Goal: Obtain resource: Obtain resource

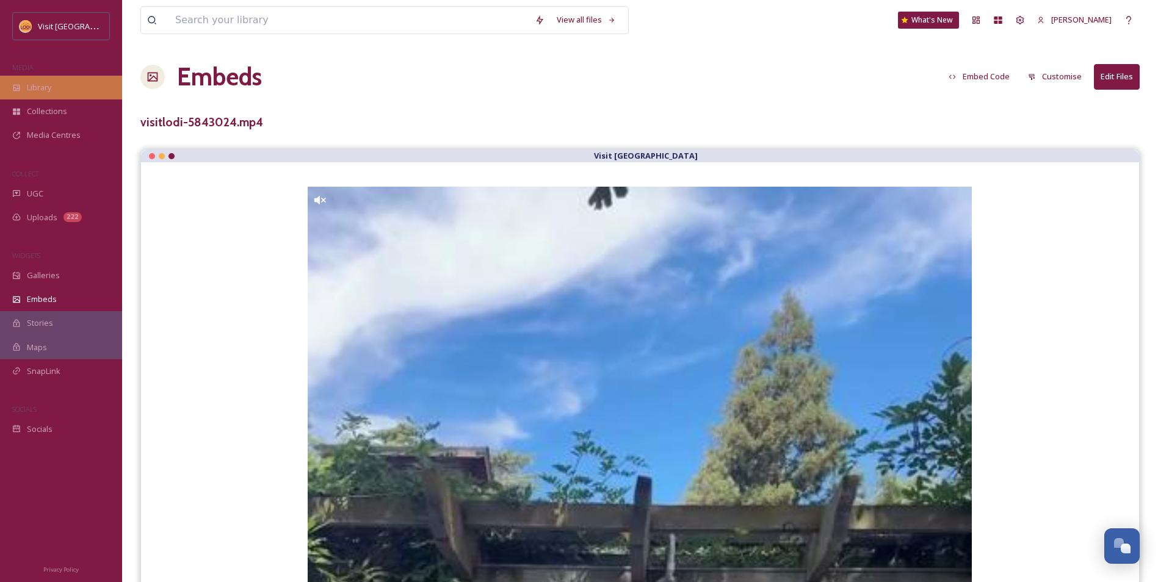
click at [79, 93] on div "Library" at bounding box center [61, 88] width 122 height 24
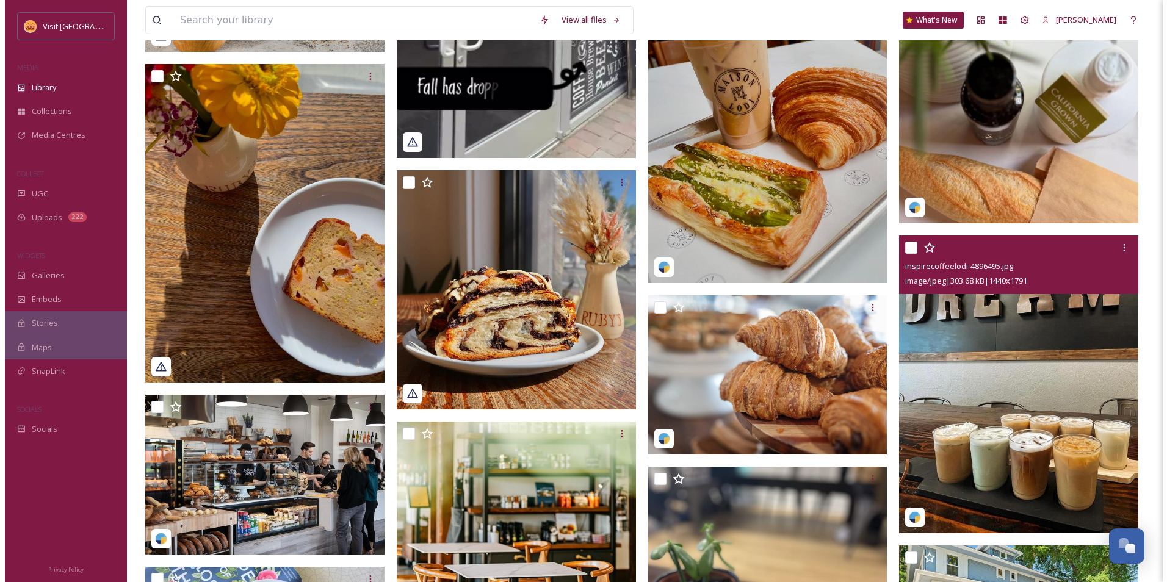
scroll to position [1160, 0]
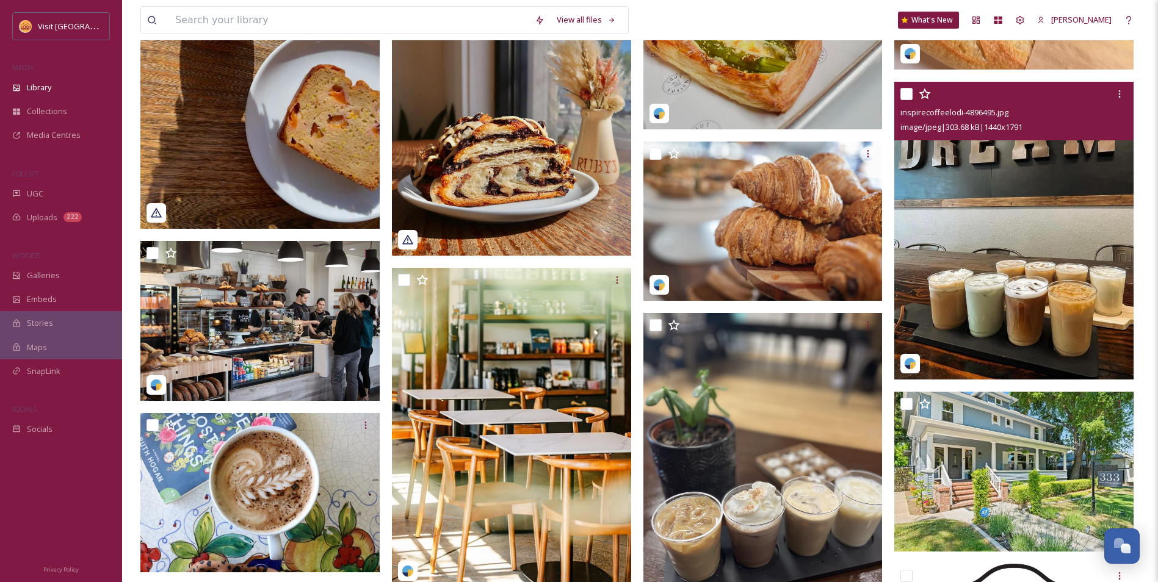
click at [1002, 248] on img at bounding box center [1013, 231] width 239 height 298
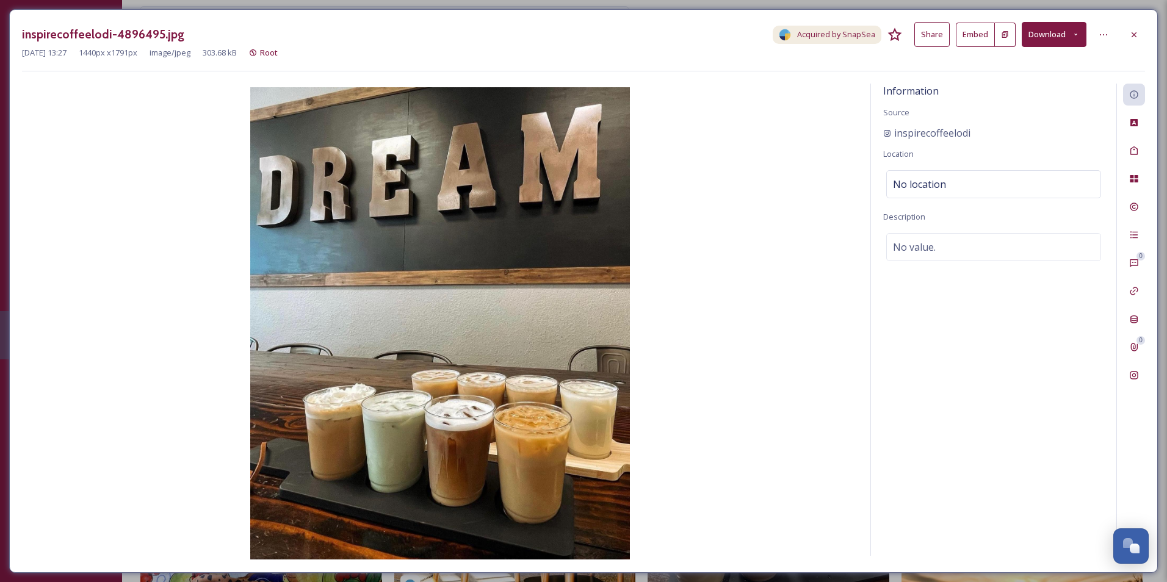
click at [974, 33] on button "Embed" at bounding box center [975, 35] width 39 height 24
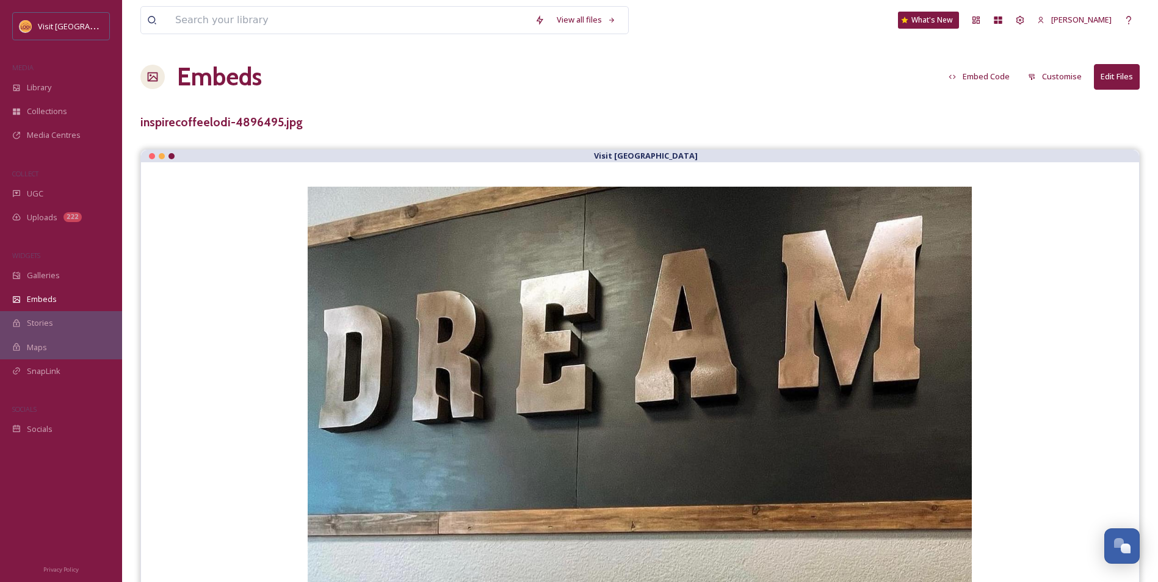
click at [984, 73] on button "Embed Code" at bounding box center [978, 77] width 73 height 24
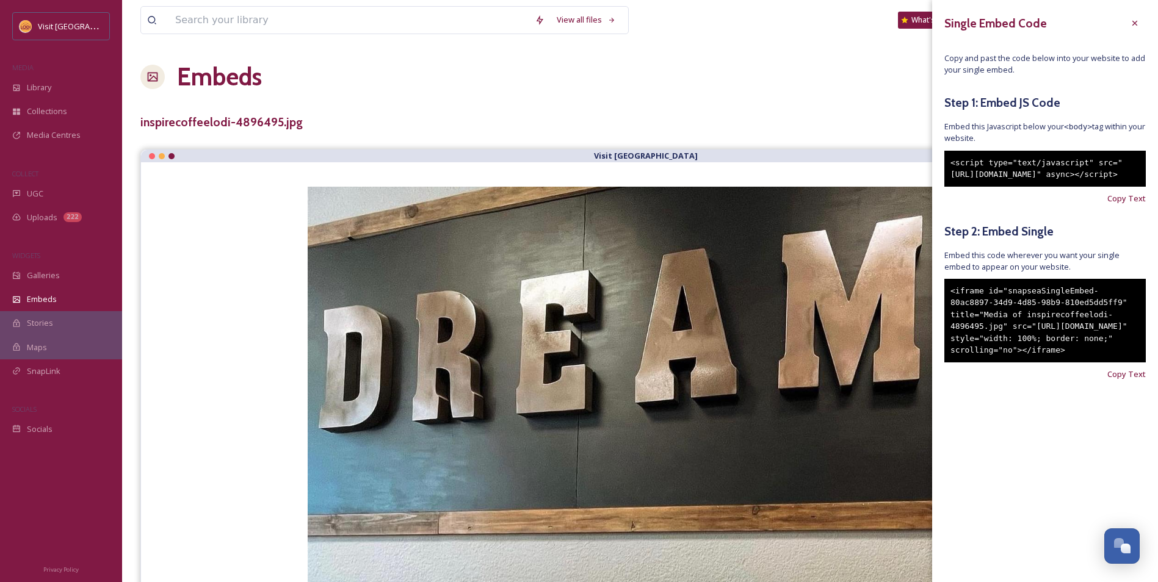
click at [1076, 360] on div "<iframe id="snapseaSingleEmbed-80ac8897-34d9-4d85-98b9-810ed5dd5ff9" title="Med…" at bounding box center [1044, 321] width 201 height 84
drag, startPoint x: 1089, startPoint y: 387, endPoint x: 941, endPoint y: 302, distance: 170.7
click at [941, 302] on div "Single Embed Code Copy and past the code below into your website to add your si…" at bounding box center [1045, 214] width 226 height 429
copy div "<iframe id="snapseaSingleEmbed-80ac8897-34d9-4d85-98b9-810ed5dd5ff9" title="Med…"
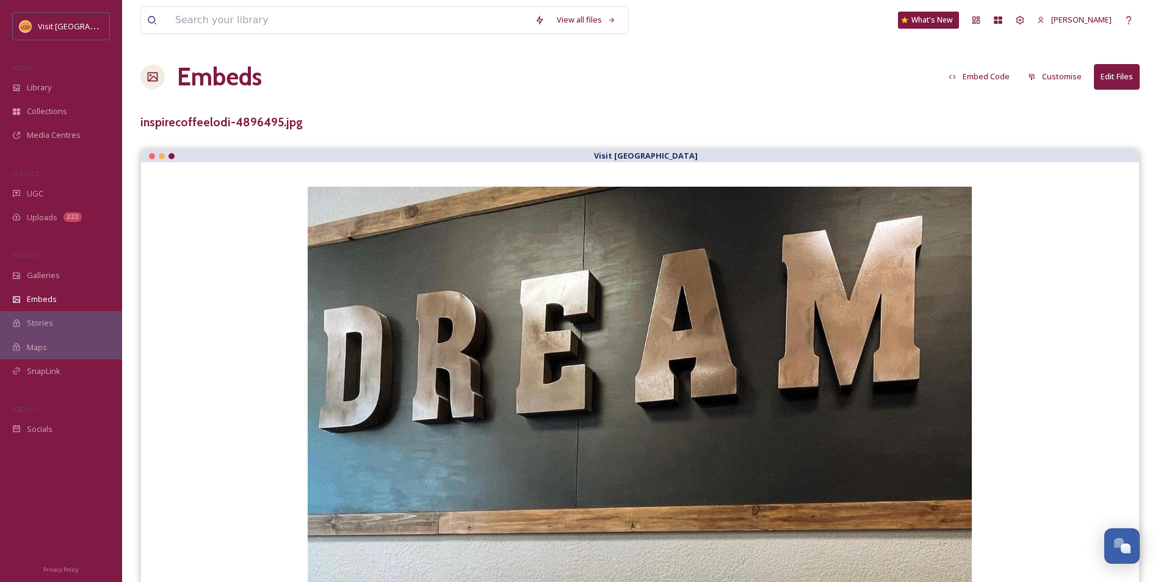
click at [659, 78] on div "Embeds Embed Code Customise Edit Files" at bounding box center [639, 77] width 999 height 37
click at [39, 87] on span "Library" at bounding box center [39, 88] width 24 height 12
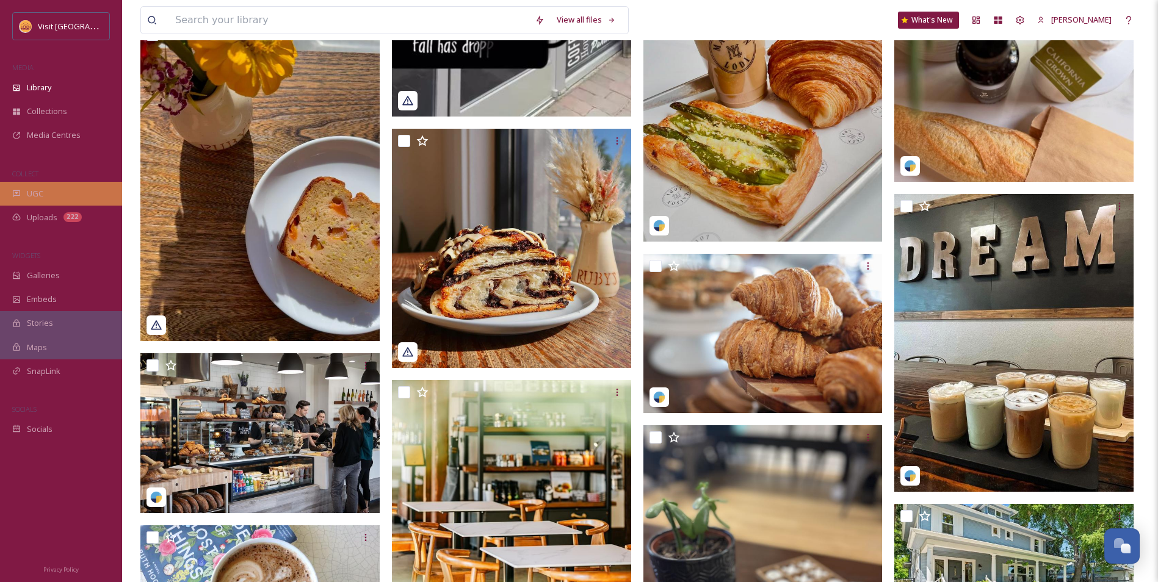
scroll to position [916, 0]
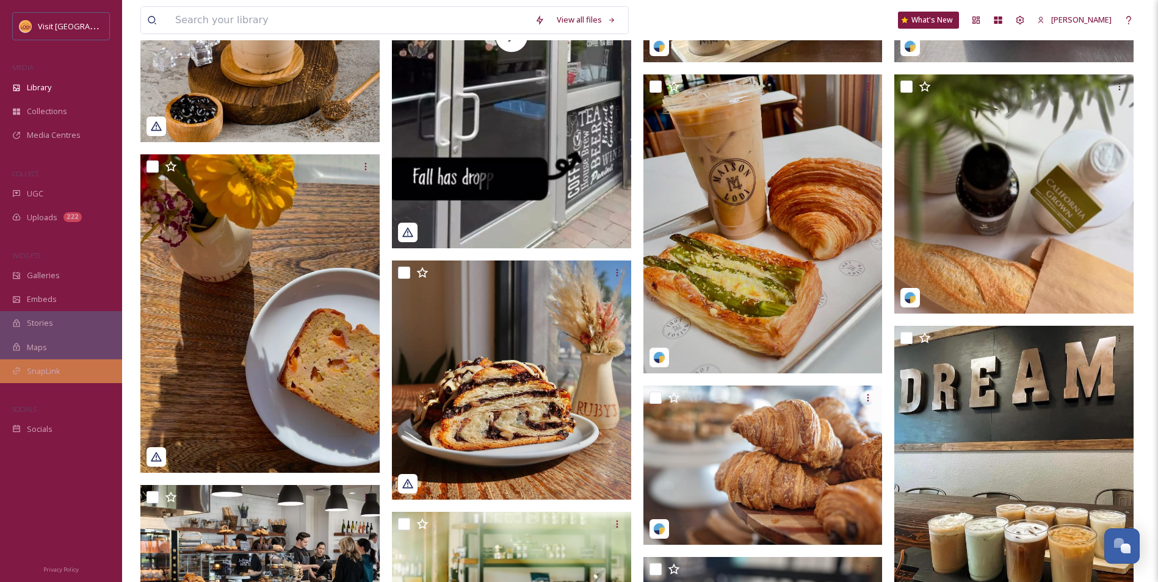
click at [62, 370] on div "SnapLink" at bounding box center [61, 372] width 122 height 24
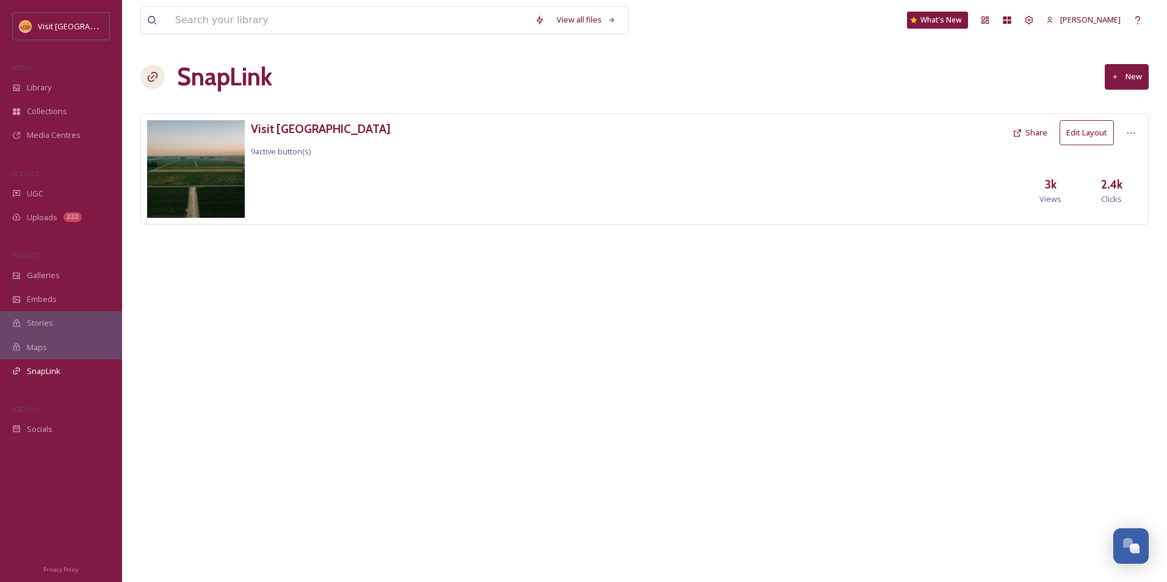
click at [1077, 137] on button "Edit Layout" at bounding box center [1087, 132] width 54 height 25
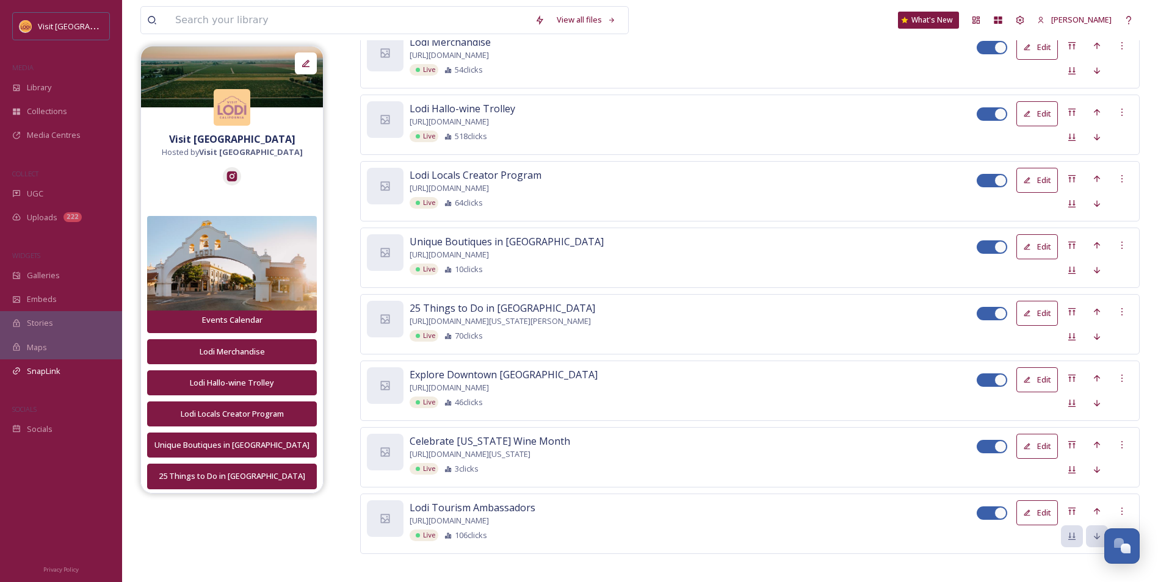
scroll to position [334, 0]
click at [1119, 436] on div at bounding box center [1122, 446] width 22 height 22
click at [1116, 505] on span "Delete Button" at bounding box center [1101, 510] width 51 height 12
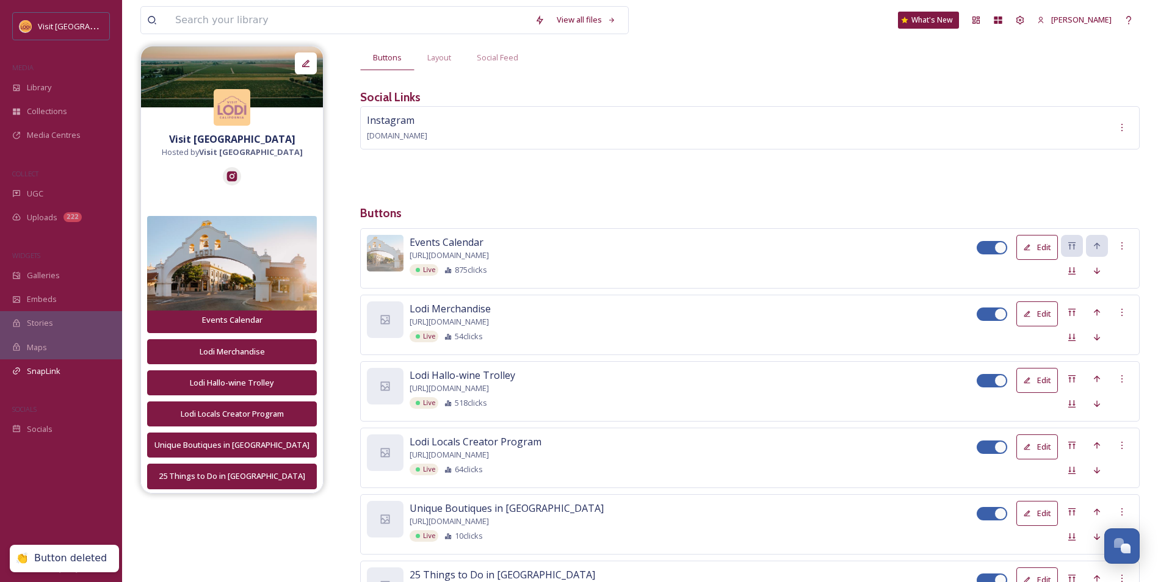
scroll to position [0, 0]
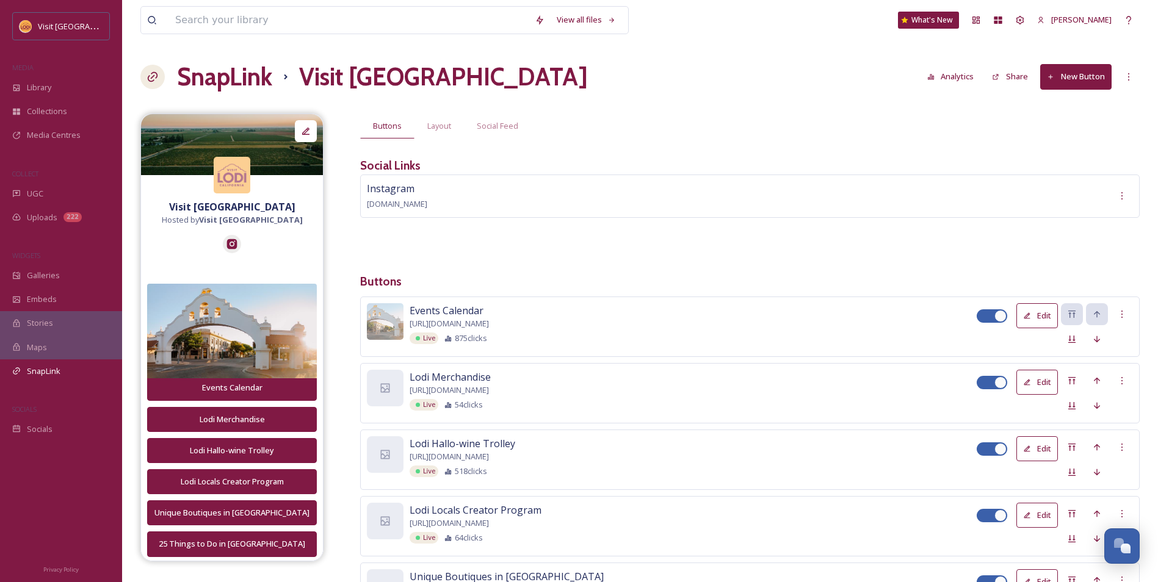
click at [1074, 85] on button "New Button" at bounding box center [1075, 76] width 71 height 25
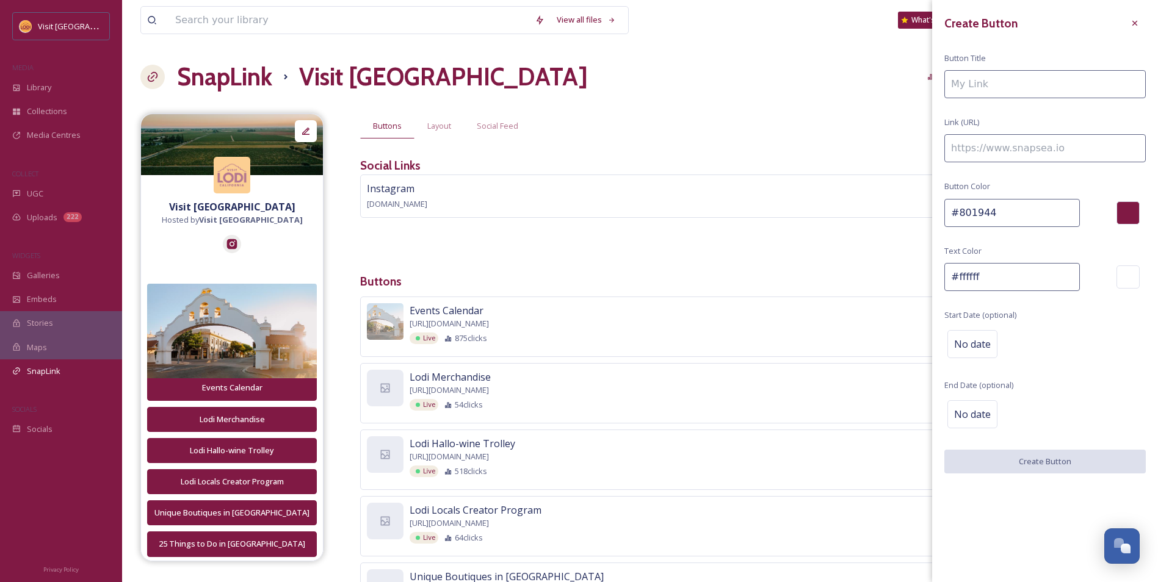
click at [1052, 88] on input at bounding box center [1044, 84] width 201 height 28
click at [1015, 143] on input at bounding box center [1044, 148] width 201 height 28
paste input "https://visitlodi.com/event/lodi-street-faire/"
type input "https://visitlodi.com/event/lodi-street-faire/"
click at [982, 77] on input at bounding box center [1044, 84] width 201 height 28
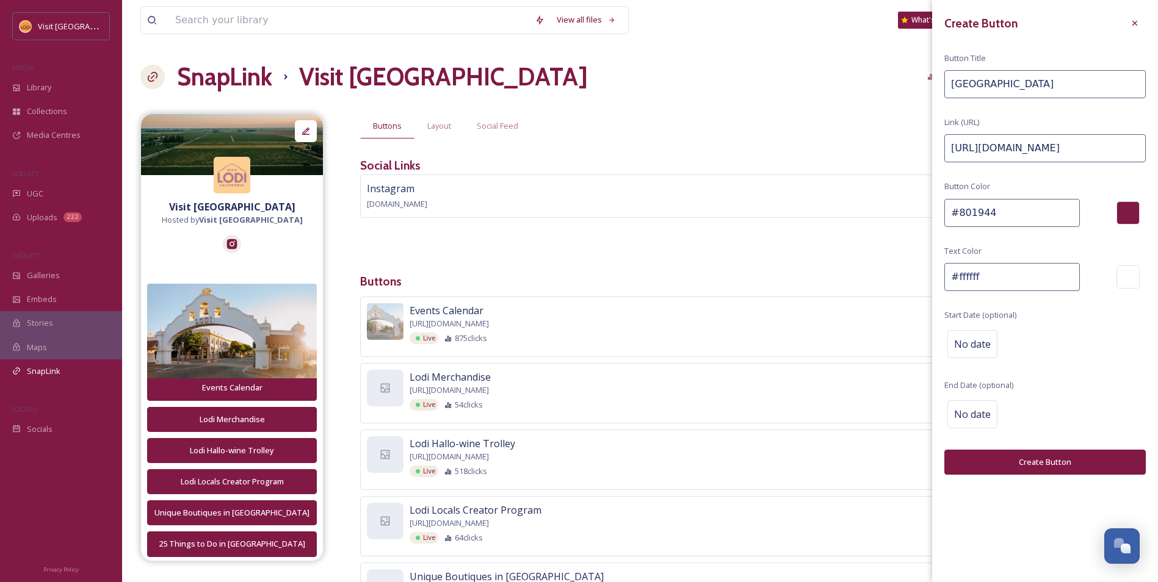
type input "Lodi Street Faire"
click at [1025, 465] on button "Create Button" at bounding box center [1044, 462] width 201 height 25
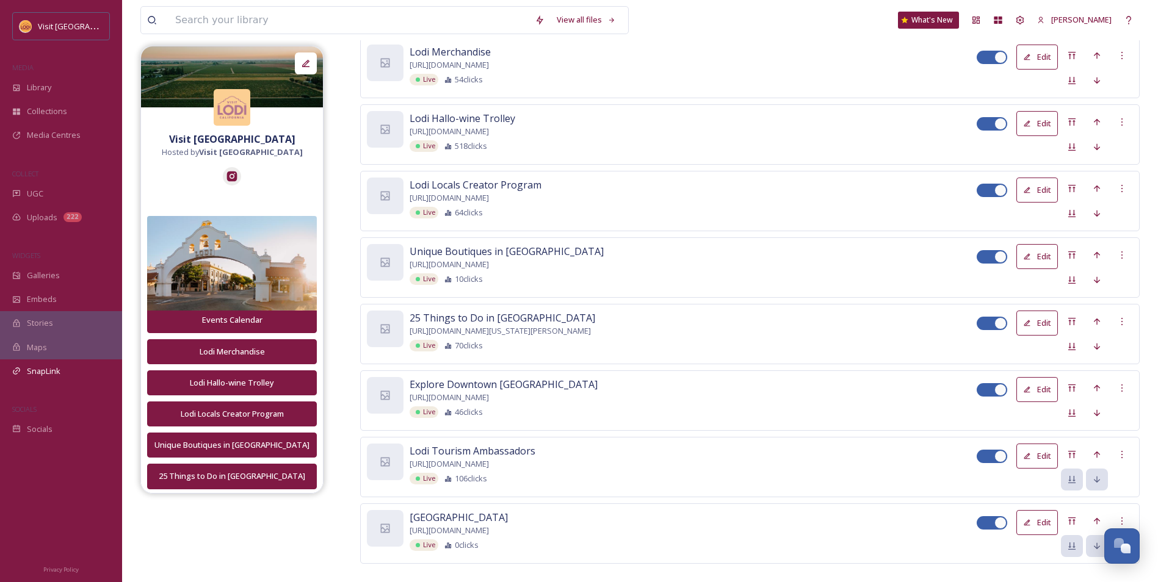
scroll to position [343, 0]
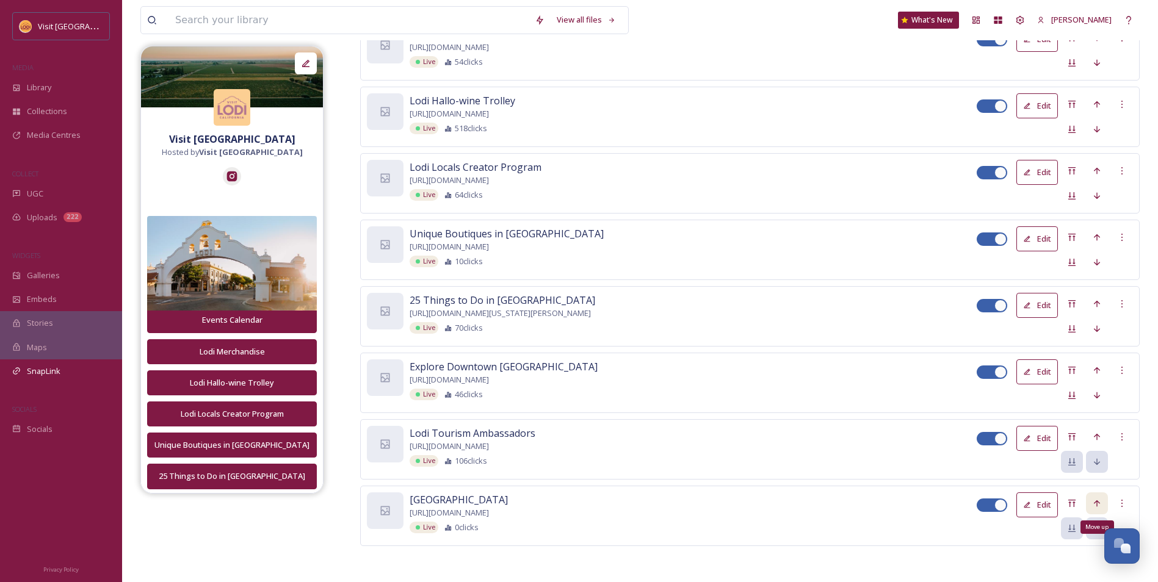
click at [1100, 504] on icon at bounding box center [1097, 504] width 10 height 10
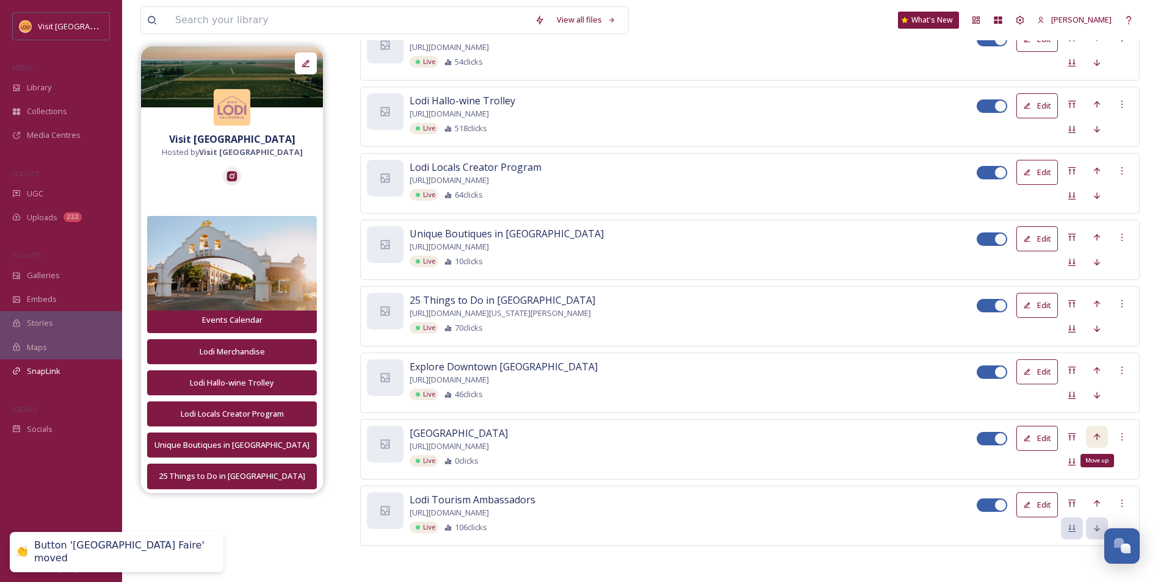
click at [1091, 435] on div "Move up" at bounding box center [1097, 437] width 22 height 22
click at [1101, 363] on div "Move up" at bounding box center [1097, 371] width 22 height 22
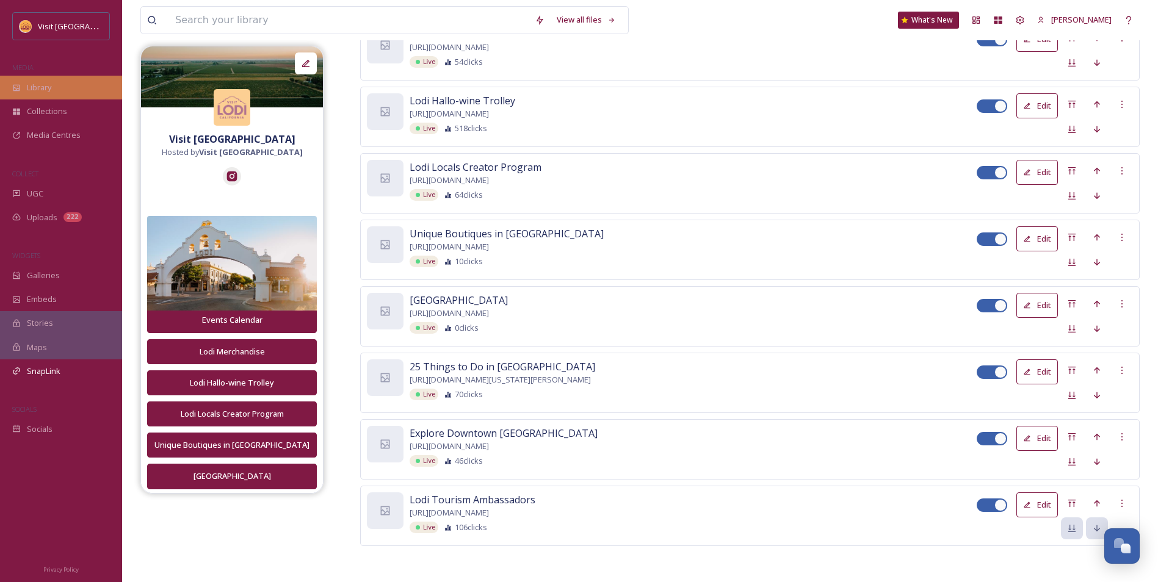
click at [49, 81] on div "Library" at bounding box center [61, 88] width 122 height 24
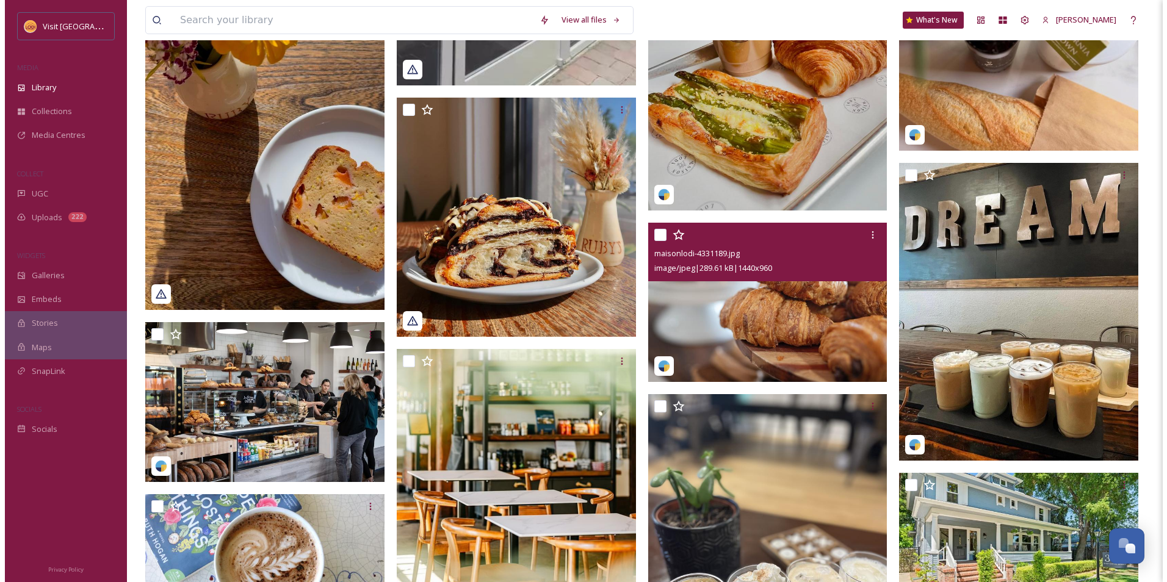
scroll to position [1099, 0]
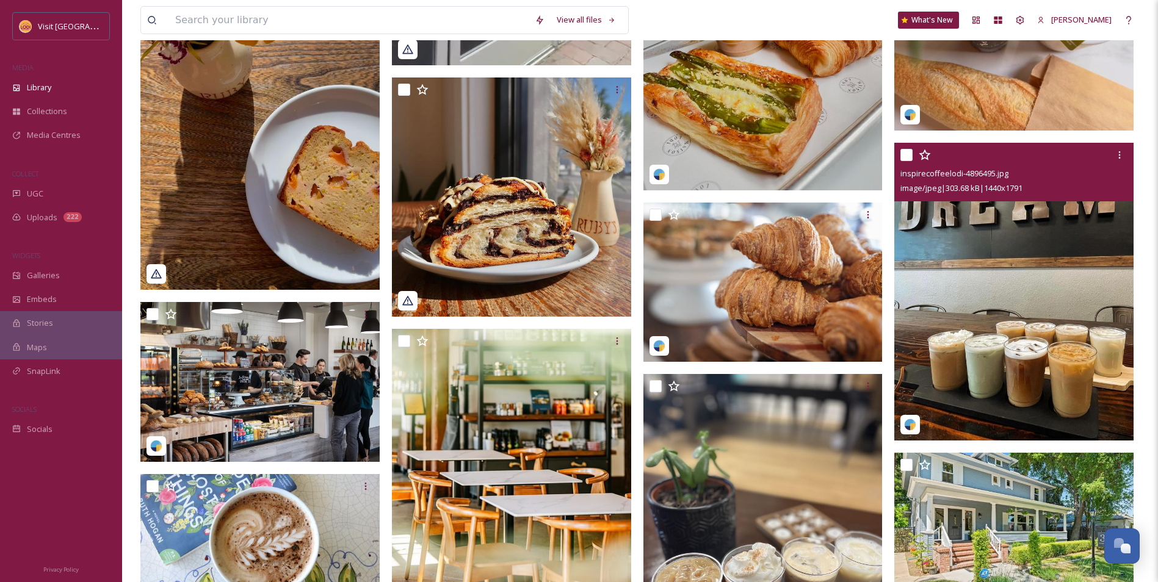
click at [953, 321] on img at bounding box center [1013, 292] width 239 height 298
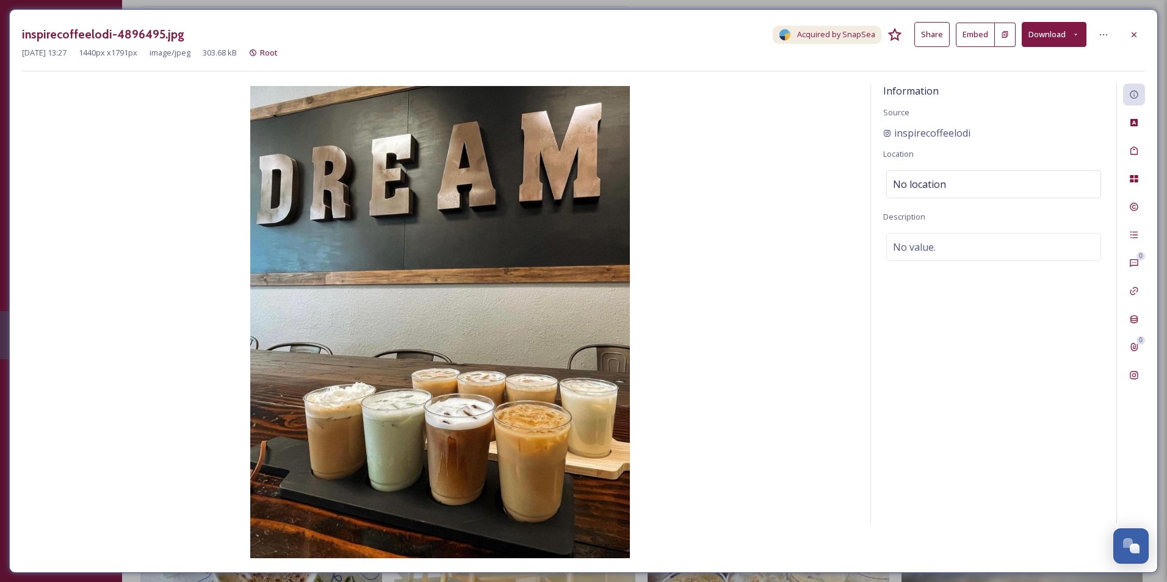
click at [983, 40] on button "Embed" at bounding box center [975, 35] width 39 height 24
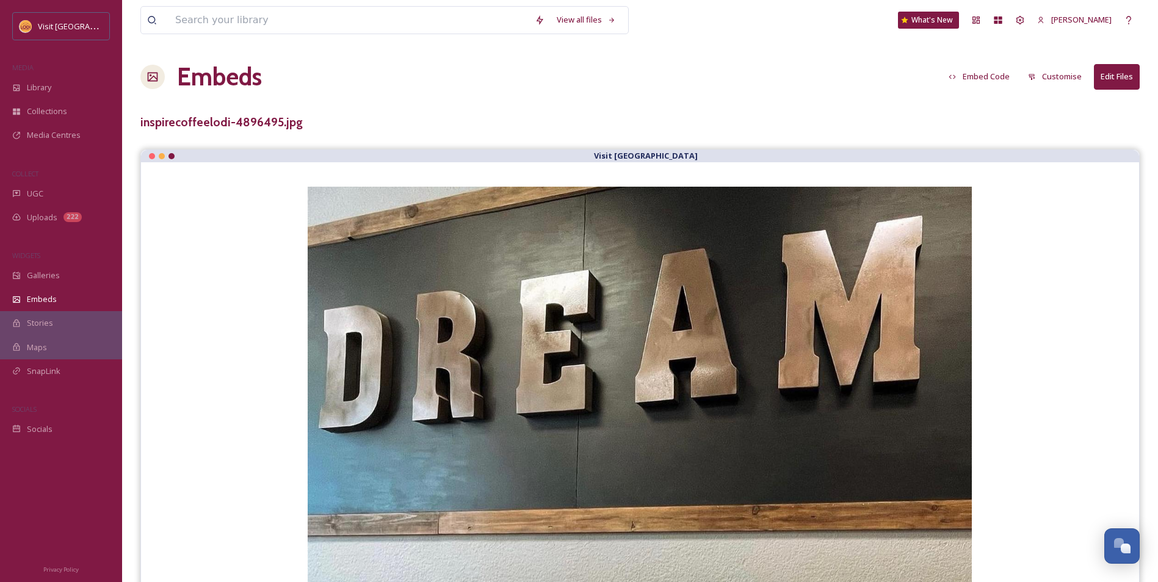
click at [982, 74] on button "Embed Code" at bounding box center [978, 77] width 73 height 24
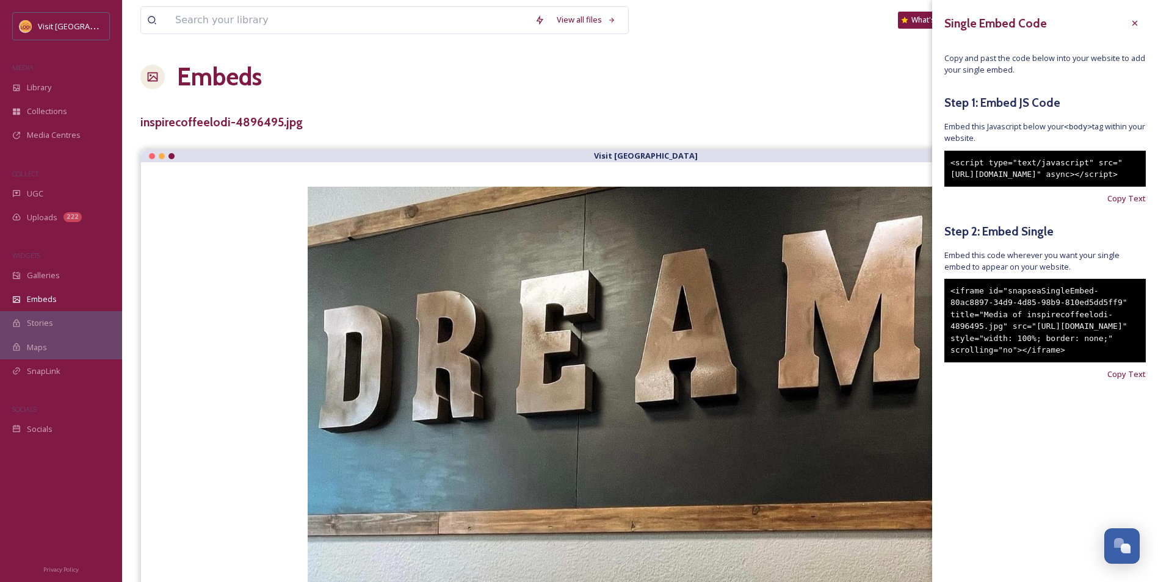
click at [1099, 363] on div "<iframe id="snapseaSingleEmbed-80ac8897-34d9-4d85-98b9-810ed5dd5ff9" title="Med…" at bounding box center [1044, 321] width 201 height 84
drag, startPoint x: 1081, startPoint y: 382, endPoint x: 933, endPoint y: 305, distance: 166.5
click at [933, 305] on div "Single Embed Code Copy and past the code below into your website to add your si…" at bounding box center [1045, 214] width 226 height 429
copy div "<iframe id="snapseaSingleEmbed-80ac8897-34d9-4d85-98b9-810ed5dd5ff9" title="Med…"
click at [48, 89] on span "Library" at bounding box center [39, 88] width 24 height 12
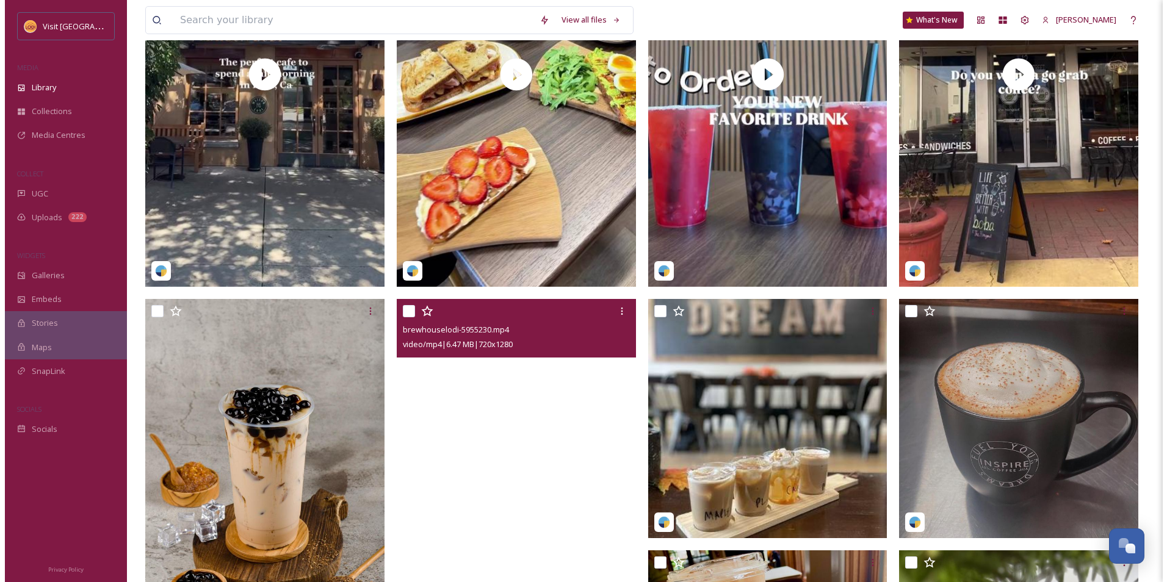
scroll to position [253, 0]
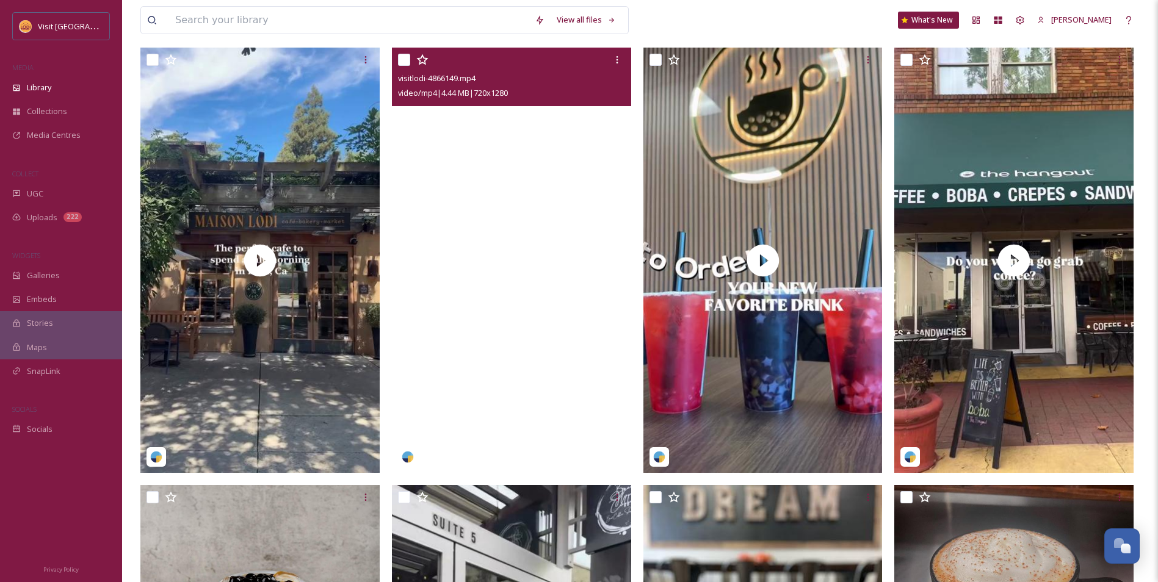
click at [546, 235] on video "visitlodi-4866149.mp4" at bounding box center [511, 260] width 239 height 425
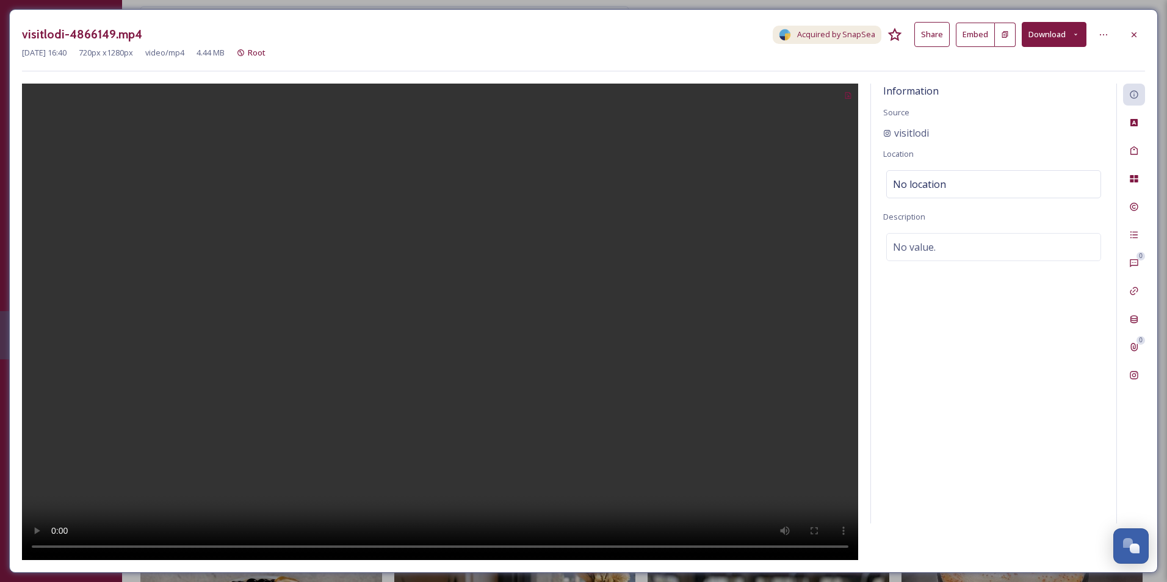
click at [974, 38] on button "Embed" at bounding box center [975, 35] width 39 height 24
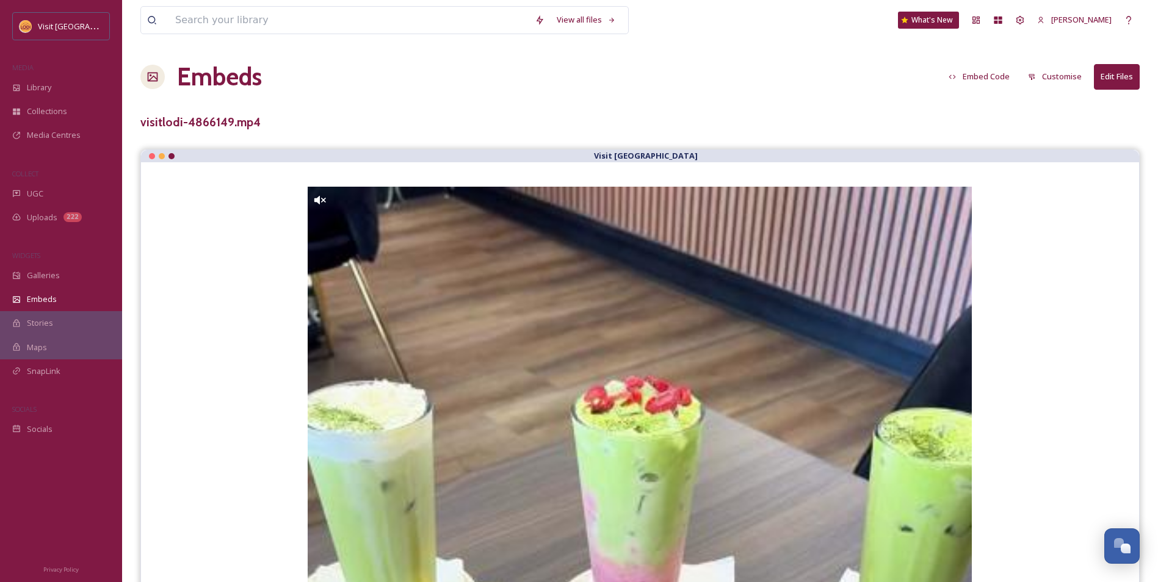
click at [983, 78] on button "Embed Code" at bounding box center [978, 77] width 73 height 24
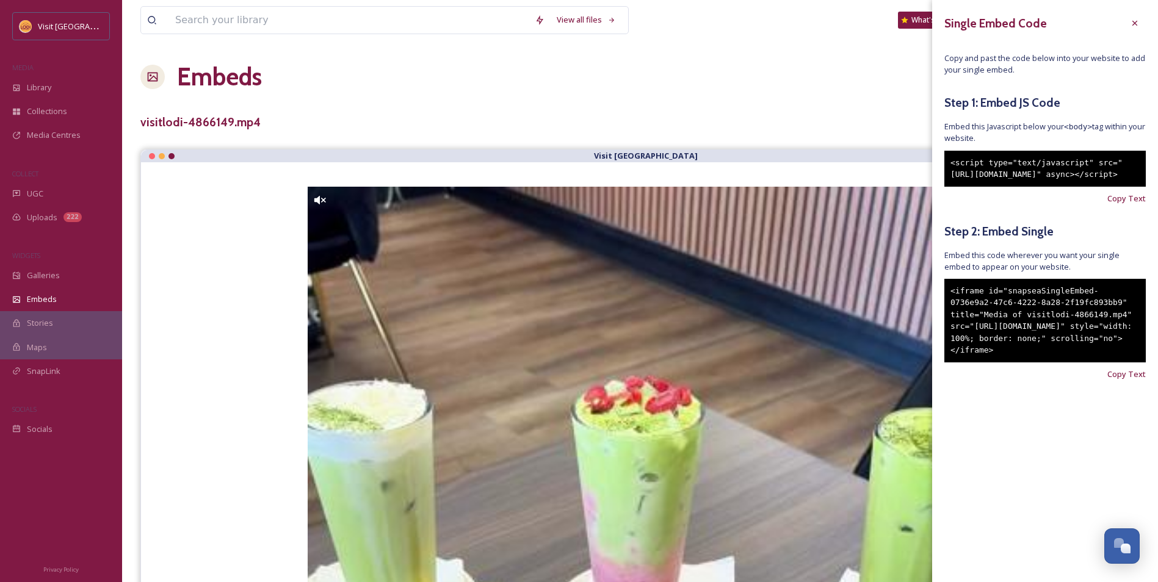
drag, startPoint x: 1096, startPoint y: 386, endPoint x: 939, endPoint y: 313, distance: 172.6
click at [939, 313] on div "Single Embed Code Copy and past the code below into your website to add your si…" at bounding box center [1045, 214] width 226 height 429
copy div "<iframe id="snapseaSingleEmbed-0736e9a2-47c6-4222-8a28-2f19fc893bb9" title="Med…"
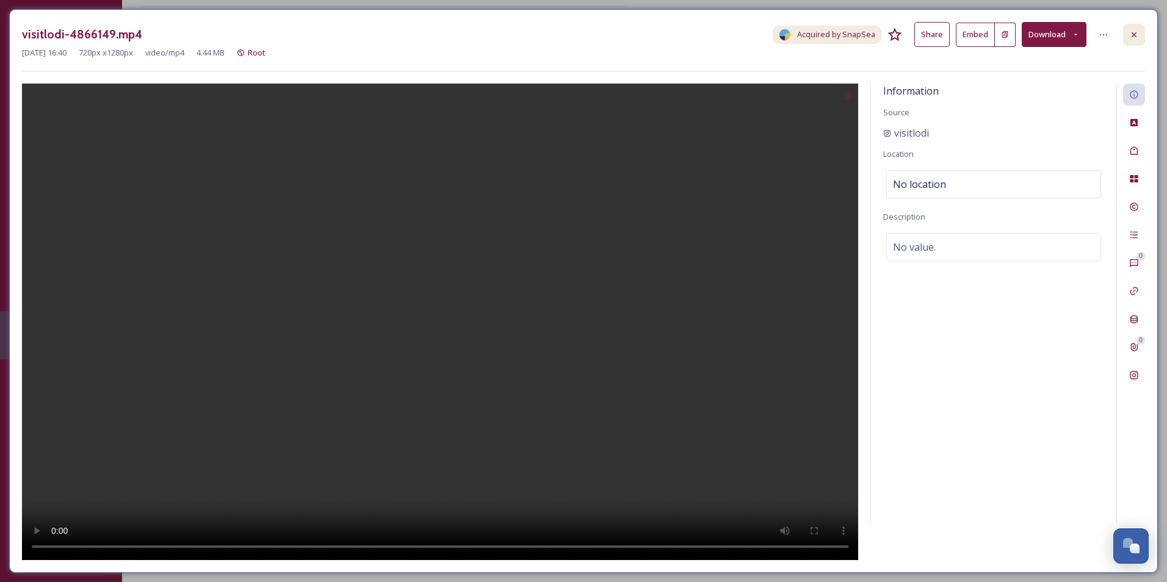
click at [1134, 40] on div at bounding box center [1134, 35] width 22 height 22
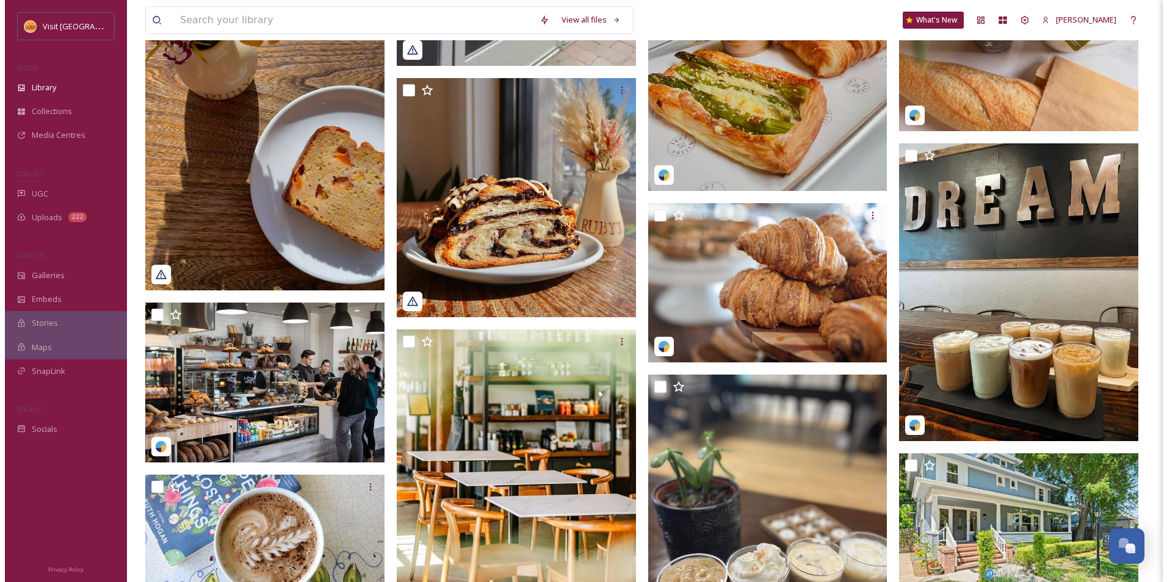
scroll to position [1099, 0]
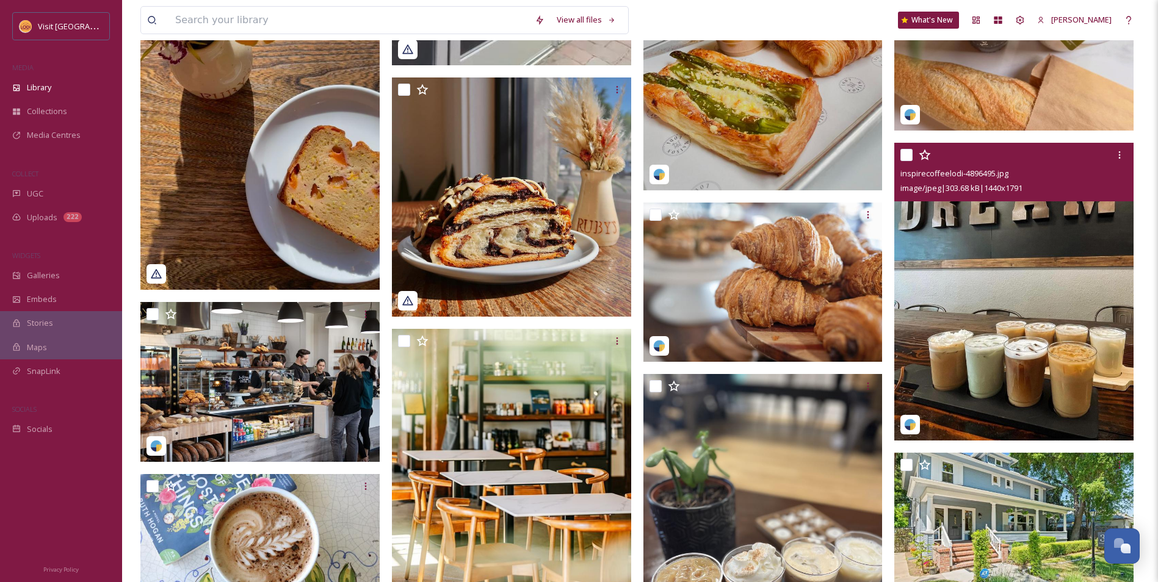
click at [1034, 284] on img at bounding box center [1013, 292] width 239 height 298
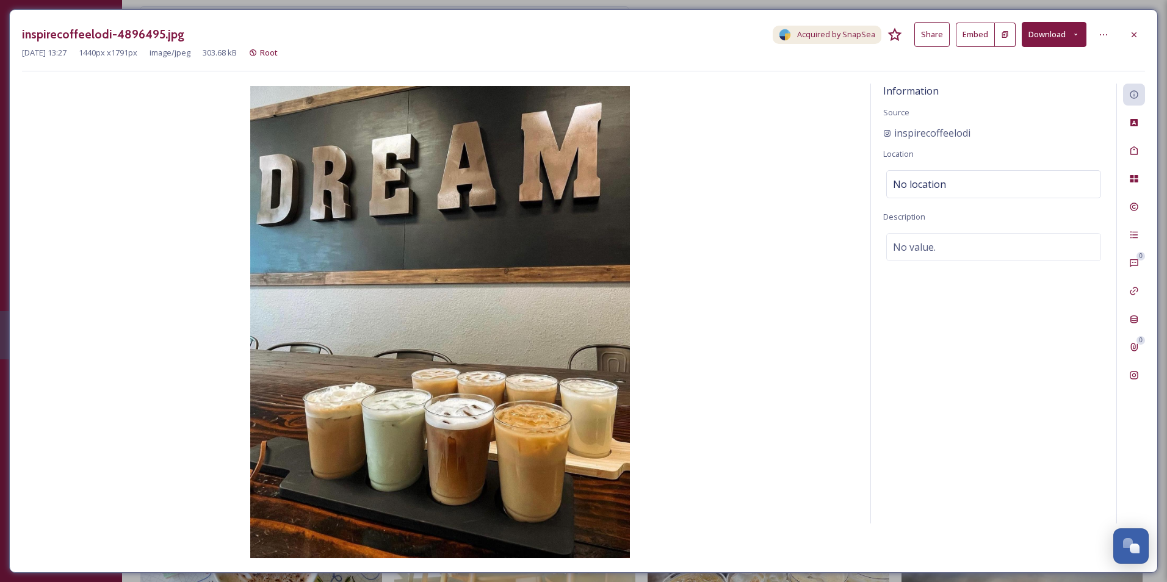
click at [966, 40] on button "Embed" at bounding box center [975, 35] width 39 height 24
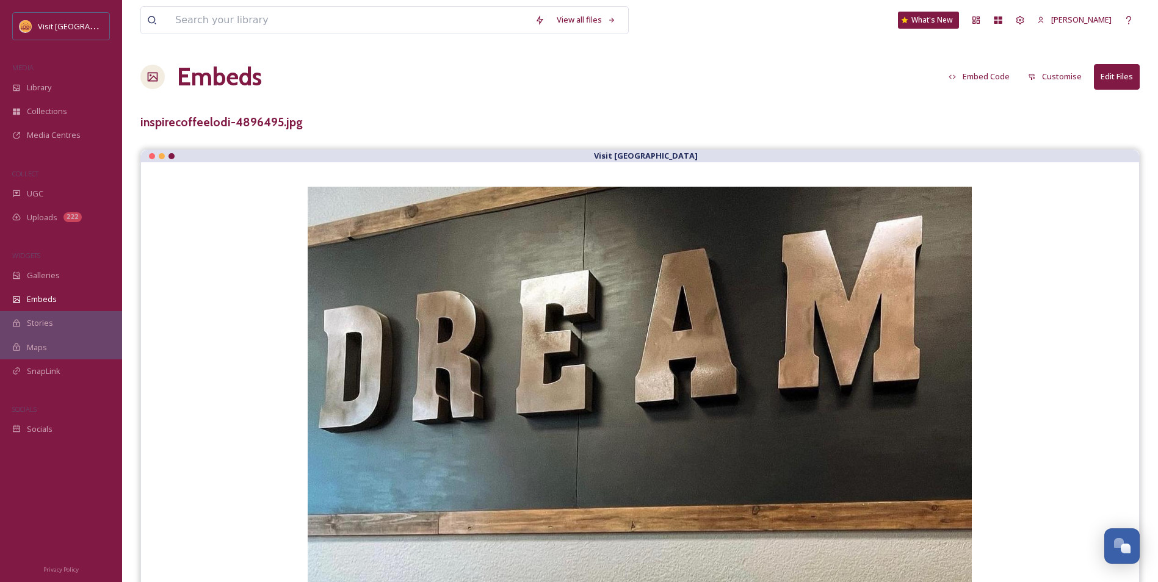
click at [992, 79] on button "Embed Code" at bounding box center [978, 77] width 73 height 24
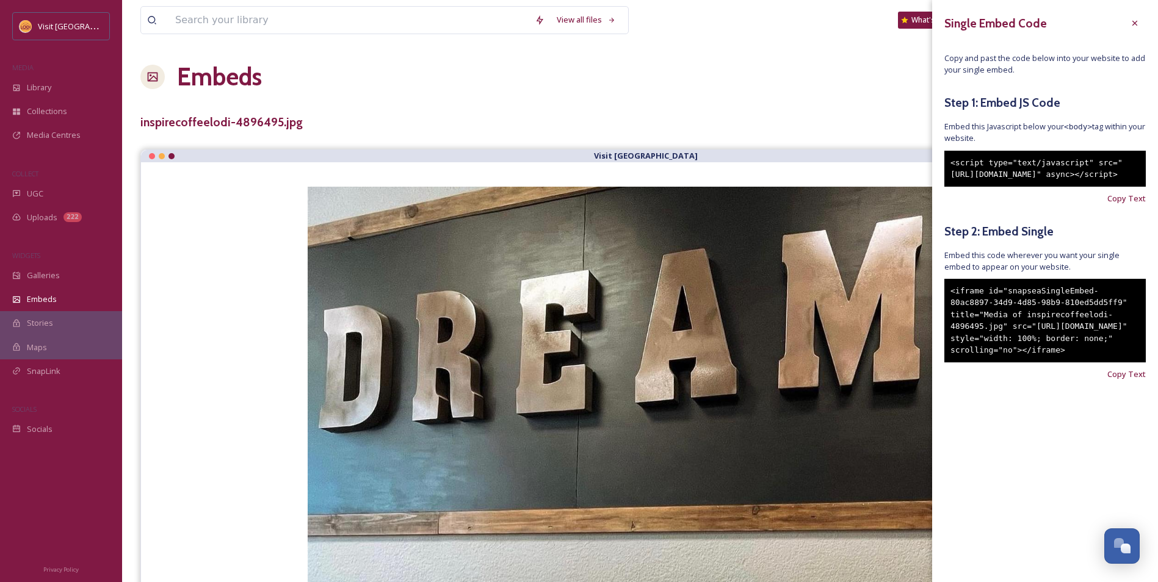
drag, startPoint x: 1096, startPoint y: 391, endPoint x: 942, endPoint y: 306, distance: 175.9
click at [942, 306] on div "Single Embed Code Copy and past the code below into your website to add your si…" at bounding box center [1045, 214] width 226 height 429
copy div "<iframe id="snapseaSingleEmbed-80ac8897-34d9-4d85-98b9-810ed5dd5ff9" title="Med…"
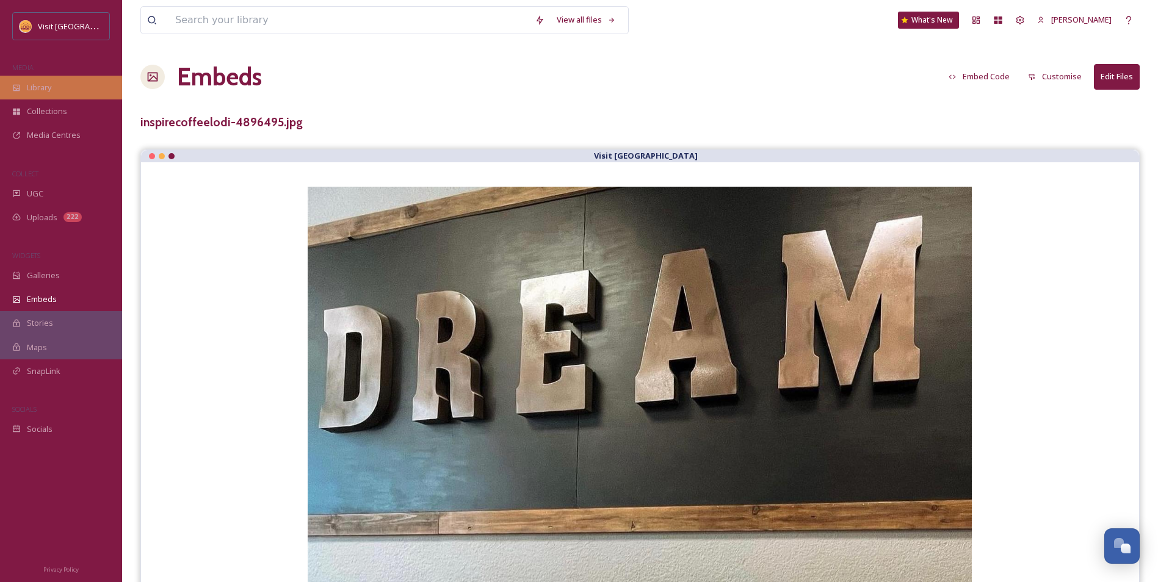
click at [79, 82] on div "Library" at bounding box center [61, 88] width 122 height 24
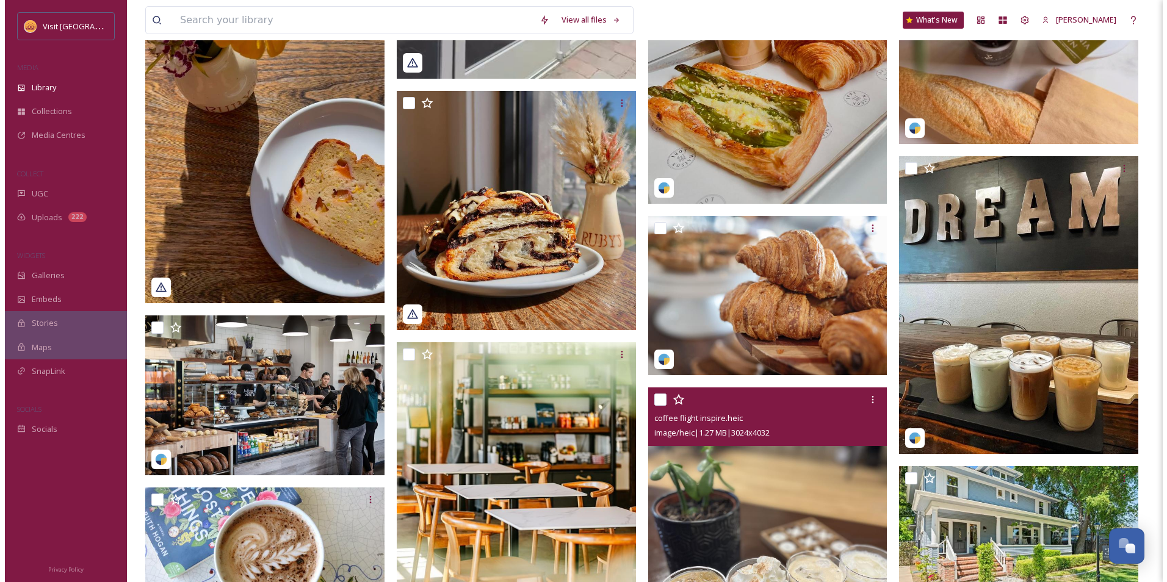
scroll to position [1169, 0]
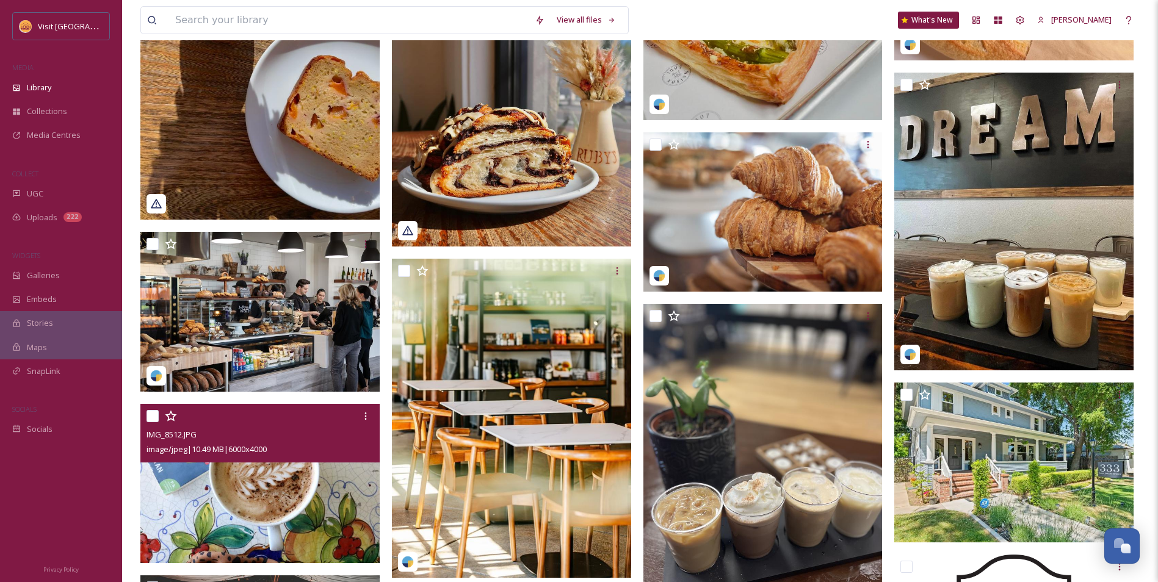
click at [255, 501] on img at bounding box center [259, 484] width 239 height 160
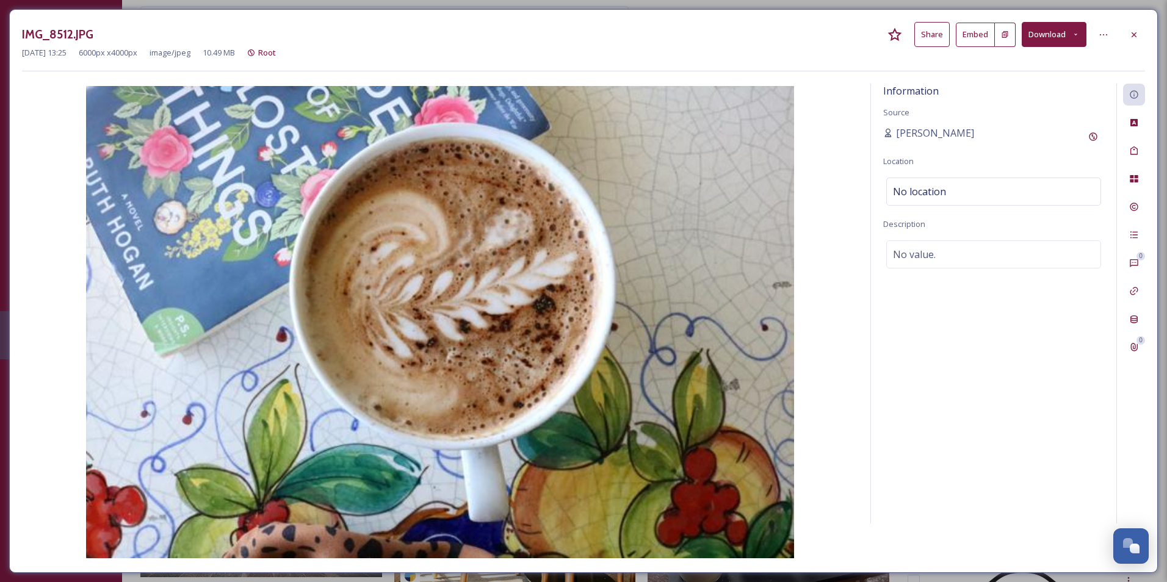
click at [979, 31] on button "Embed" at bounding box center [975, 35] width 39 height 24
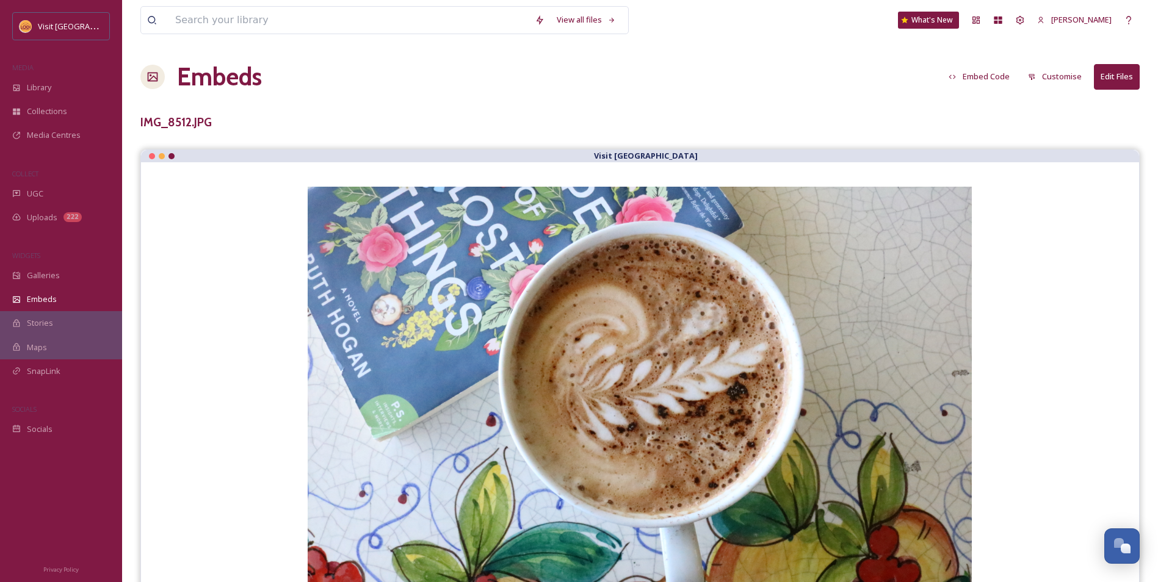
click at [969, 76] on button "Embed Code" at bounding box center [978, 77] width 73 height 24
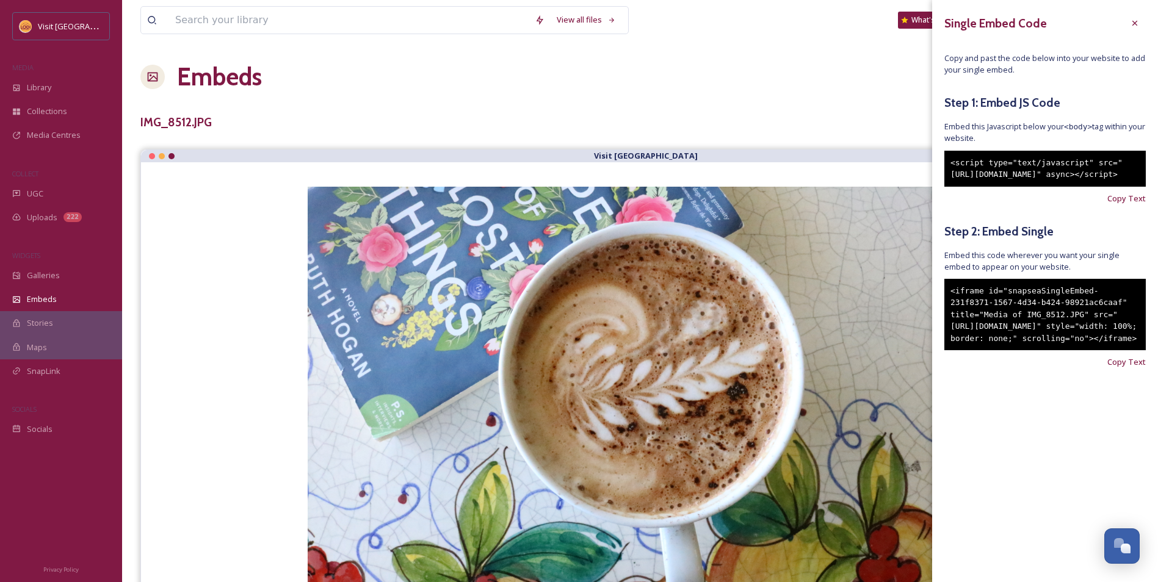
drag, startPoint x: 1098, startPoint y: 389, endPoint x: 946, endPoint y: 314, distance: 169.2
click at [946, 314] on div "<iframe id="snapseaSingleEmbed-231f8371-1567-4d34-b424-98921ac6caaf" title="Med…" at bounding box center [1044, 315] width 201 height 72
copy div "<iframe id="snapseaSingleEmbed-231f8371-1567-4d34-b424-98921ac6caaf" title="Med…"
